Goal: Navigation & Orientation: Find specific page/section

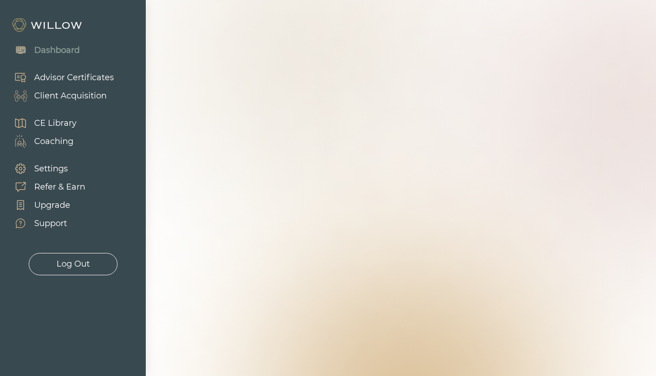
click at [66, 101] on div "Client Acquisition" at bounding box center [70, 96] width 72 height 12
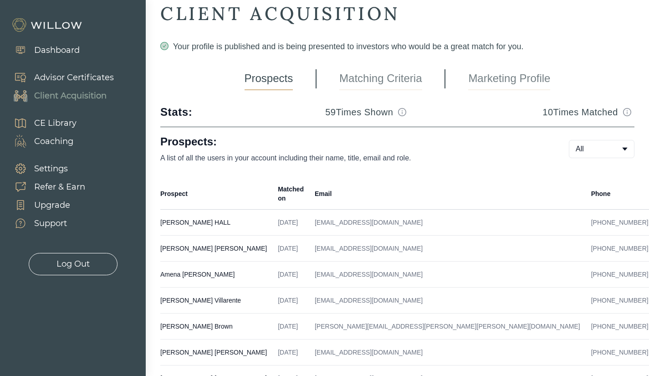
scroll to position [12, 0]
click at [356, 108] on h3 "59 Times Shown" at bounding box center [359, 113] width 68 height 13
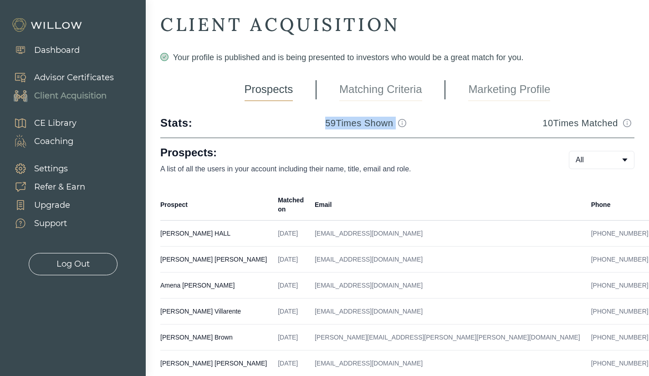
scroll to position [1, 0]
click at [401, 87] on link "Matching Criteria" at bounding box center [380, 90] width 82 height 23
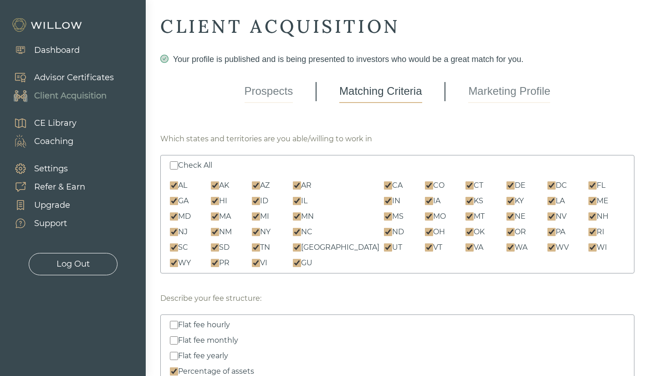
click at [277, 97] on link "Prospects" at bounding box center [269, 91] width 49 height 23
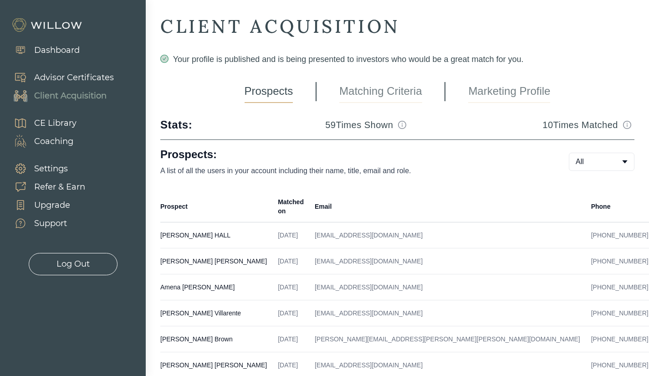
click at [369, 105] on div "CLIENT ACQUISITION Your profile is published and is being presented to investor…" at bounding box center [397, 257] width 474 height 485
click at [373, 93] on link "Matching Criteria" at bounding box center [380, 91] width 82 height 23
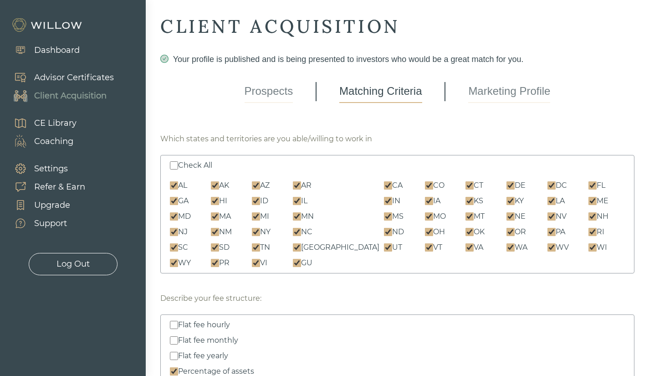
scroll to position [34, 0]
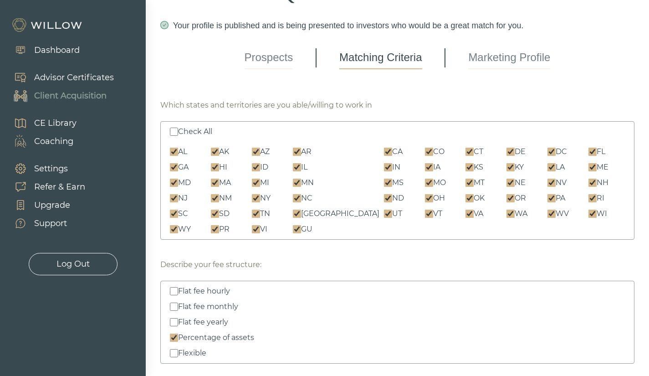
click at [245, 56] on link "Prospects" at bounding box center [269, 57] width 49 height 23
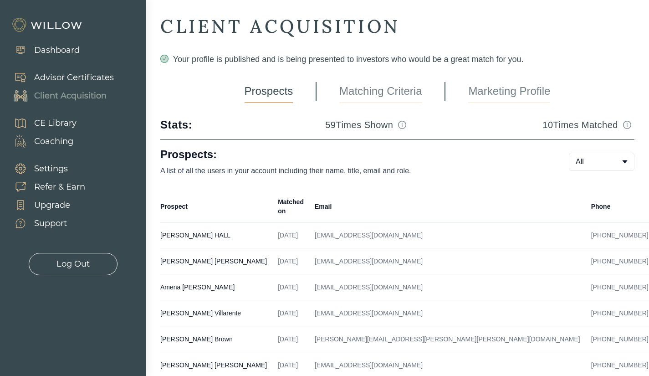
click at [506, 81] on link "Marketing Profile" at bounding box center [509, 91] width 82 height 23
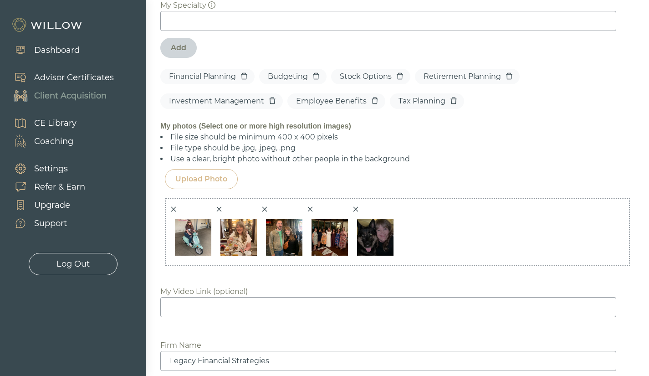
scroll to position [700, 0]
click at [78, 50] on div "Dashboard" at bounding box center [57, 50] width 46 height 12
